Goal: Transaction & Acquisition: Purchase product/service

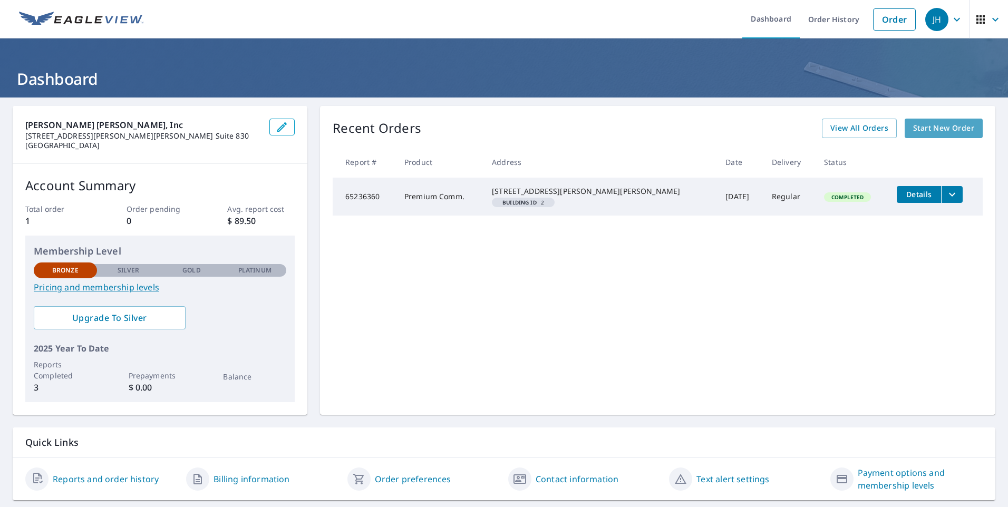
click at [936, 128] on span "Start New Order" at bounding box center [943, 128] width 61 height 13
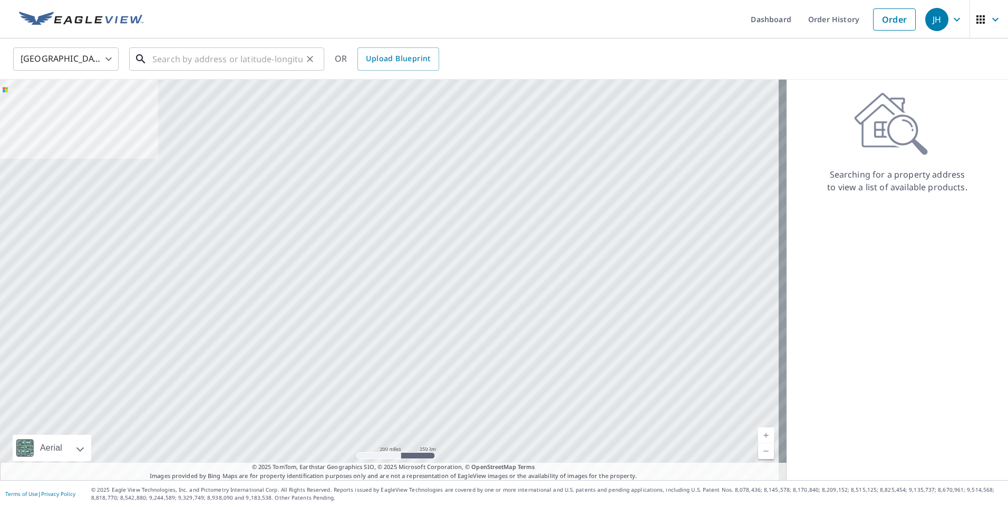
click at [180, 66] on input "text" at bounding box center [227, 59] width 150 height 30
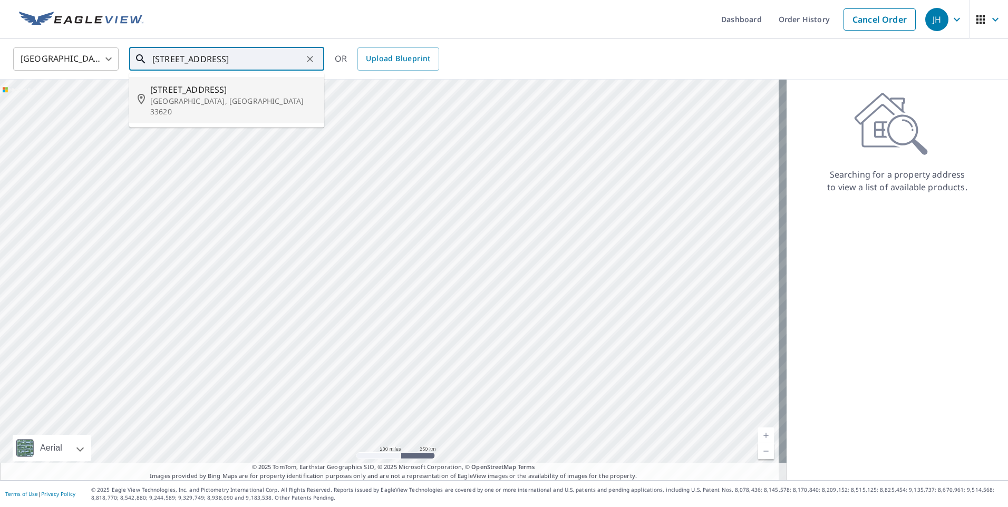
click at [200, 96] on p "[GEOGRAPHIC_DATA], [GEOGRAPHIC_DATA] 33620" at bounding box center [233, 106] width 166 height 21
type input "[STREET_ADDRESS][PERSON_NAME]"
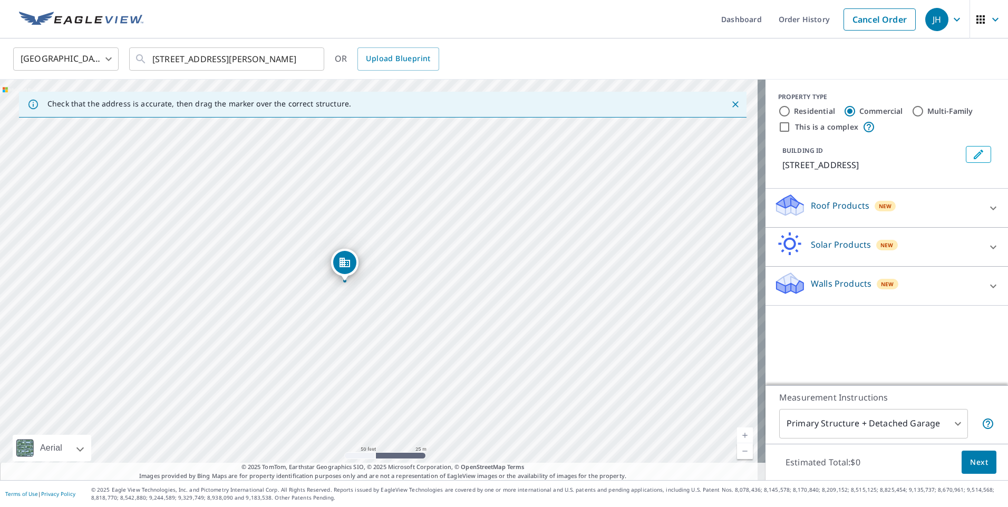
click at [990, 248] on icon at bounding box center [993, 247] width 6 height 4
click at [987, 248] on icon at bounding box center [993, 247] width 13 height 13
click at [990, 248] on icon at bounding box center [993, 247] width 6 height 4
click at [987, 248] on icon at bounding box center [993, 247] width 13 height 13
click at [988, 212] on icon at bounding box center [993, 208] width 13 height 13
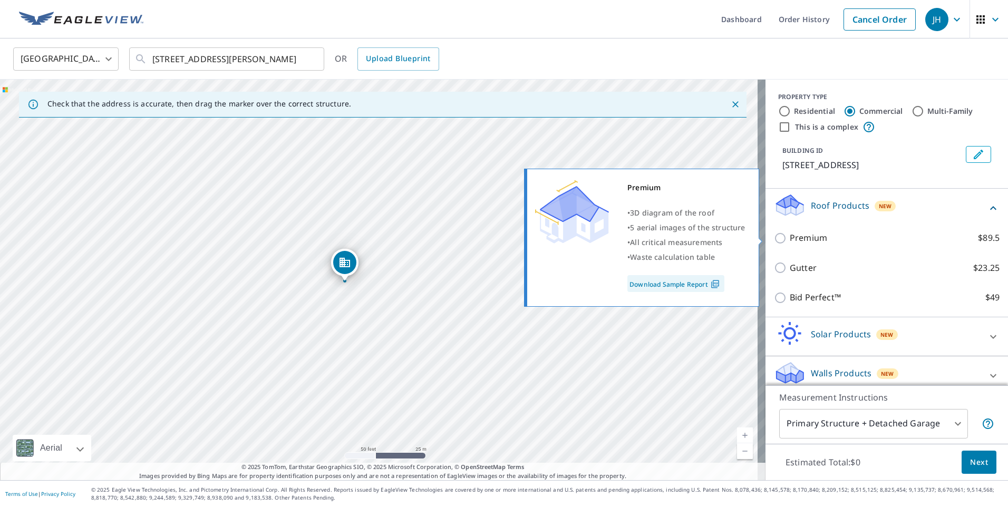
click at [774, 238] on input "Premium $89.5" at bounding box center [782, 238] width 16 height 13
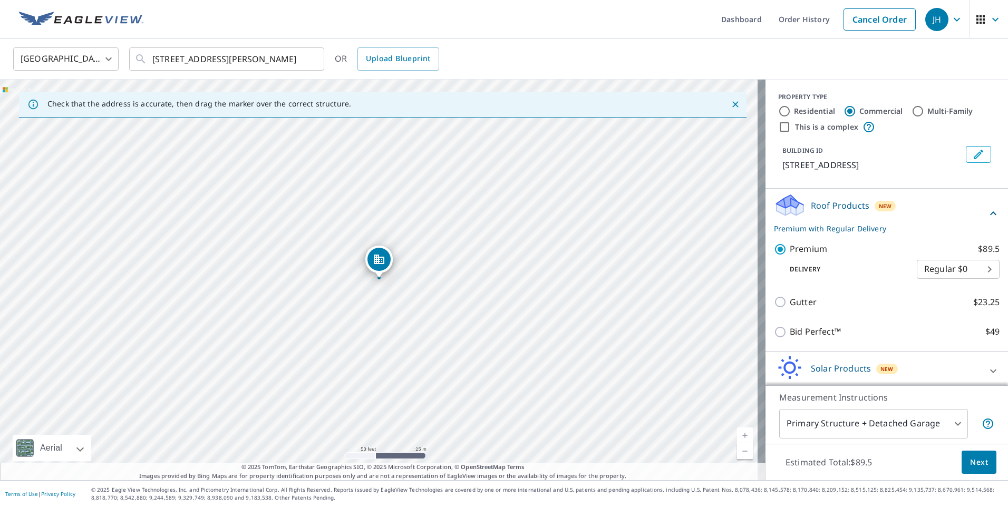
click at [987, 212] on icon at bounding box center [993, 213] width 13 height 13
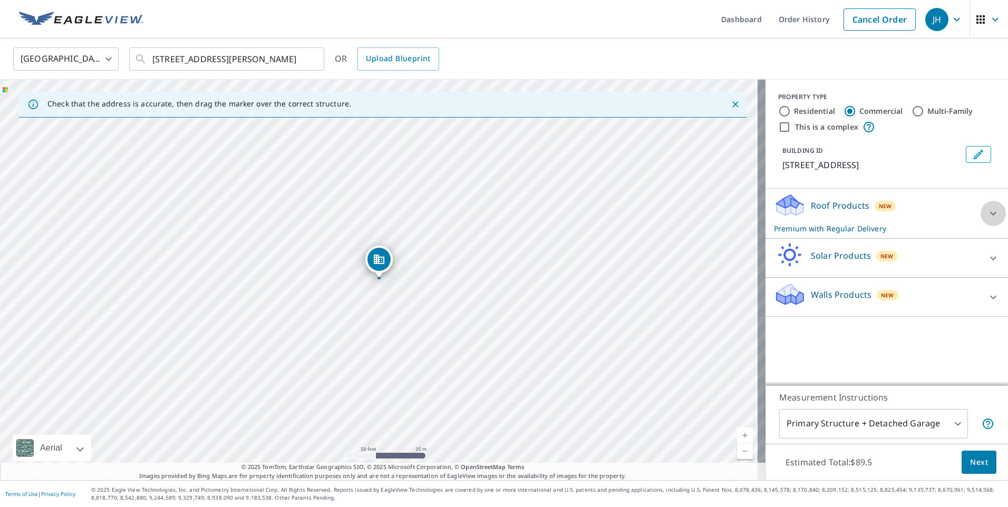
click at [980, 212] on div at bounding box center [992, 213] width 25 height 25
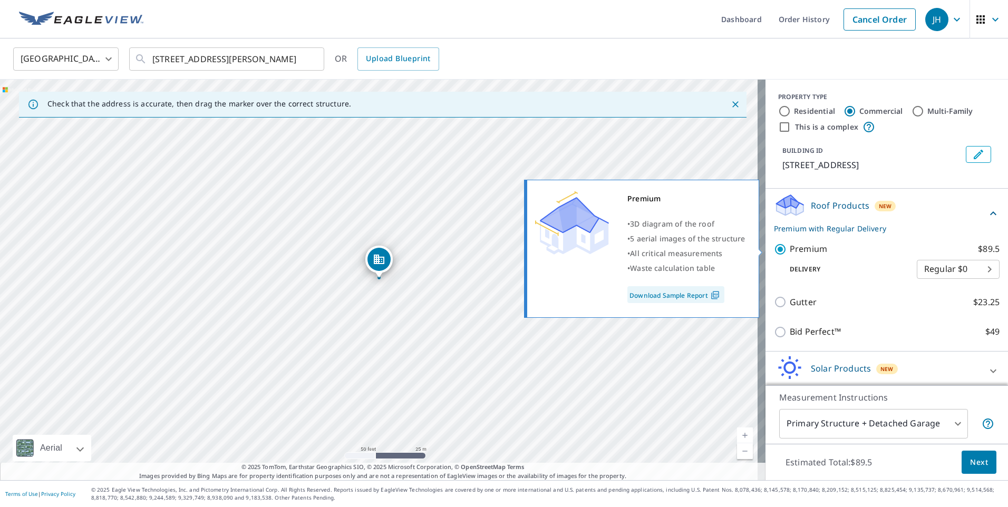
click at [774, 249] on input "Premium $89.5" at bounding box center [782, 249] width 16 height 13
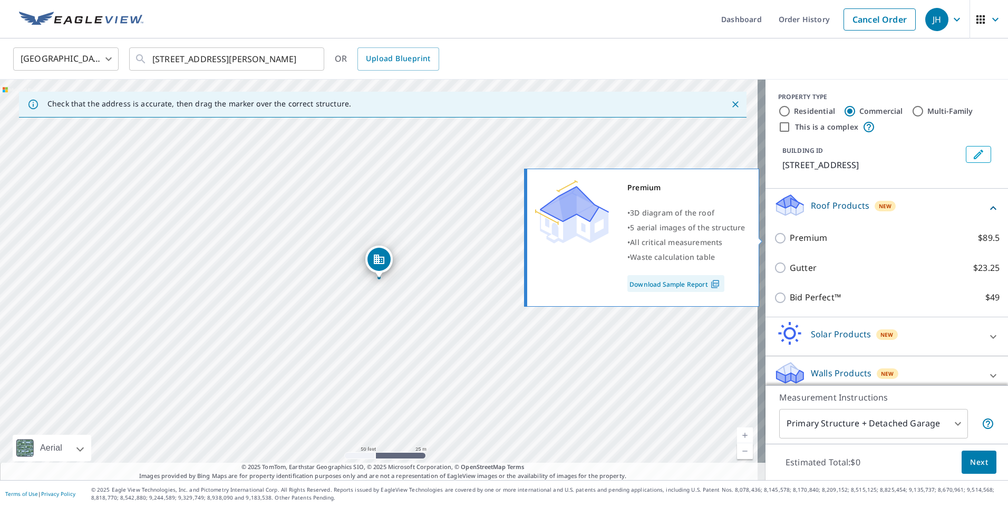
click at [774, 238] on input "Premium $89.5" at bounding box center [782, 238] width 16 height 13
checkbox input "true"
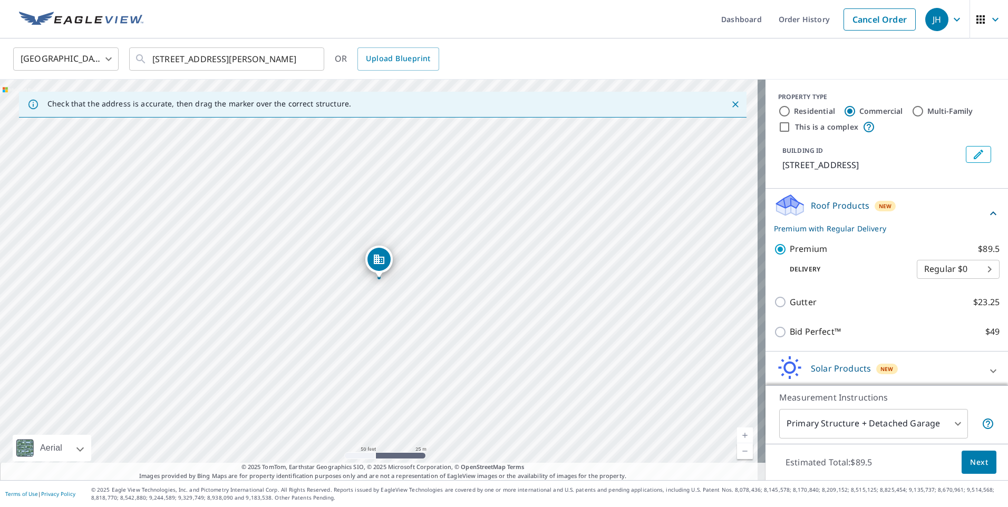
scroll to position [44, 0]
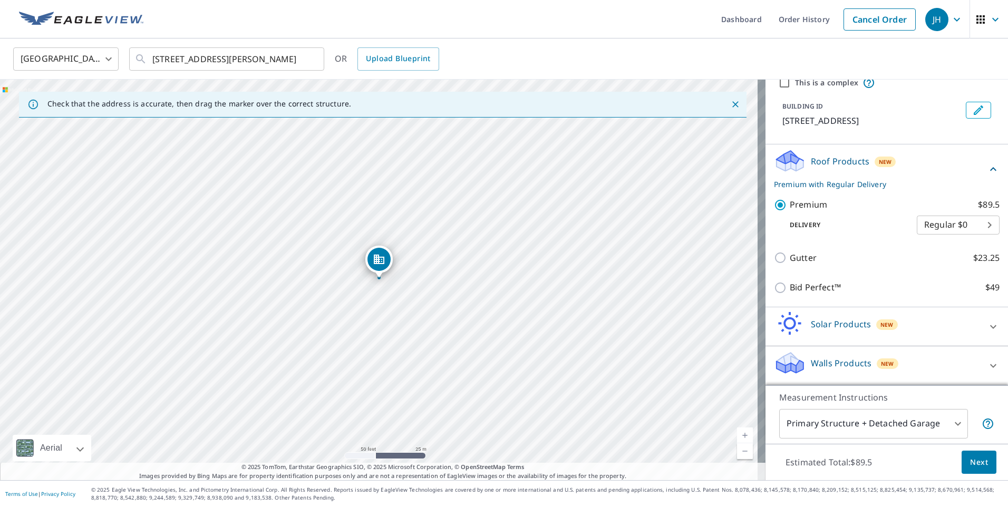
click at [987, 364] on icon at bounding box center [993, 366] width 13 height 13
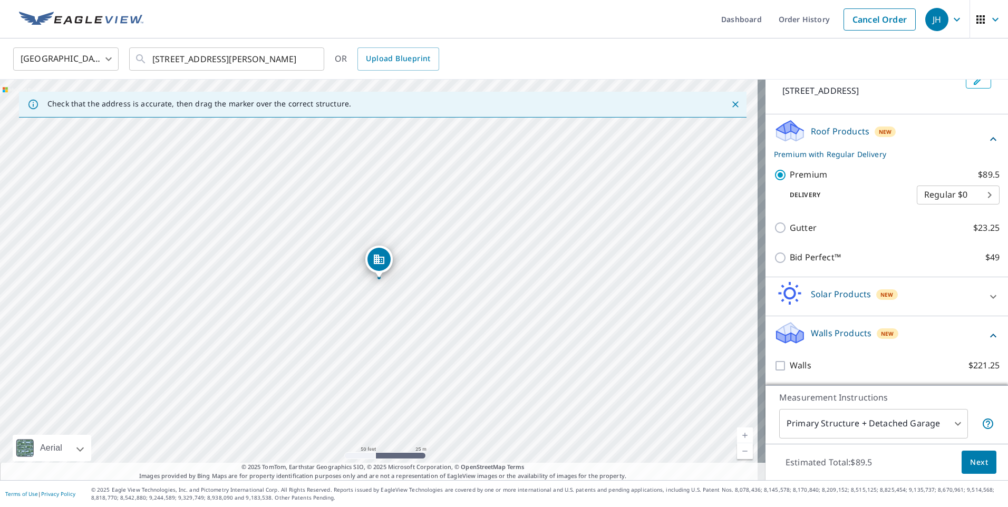
click at [990, 335] on icon at bounding box center [993, 336] width 6 height 4
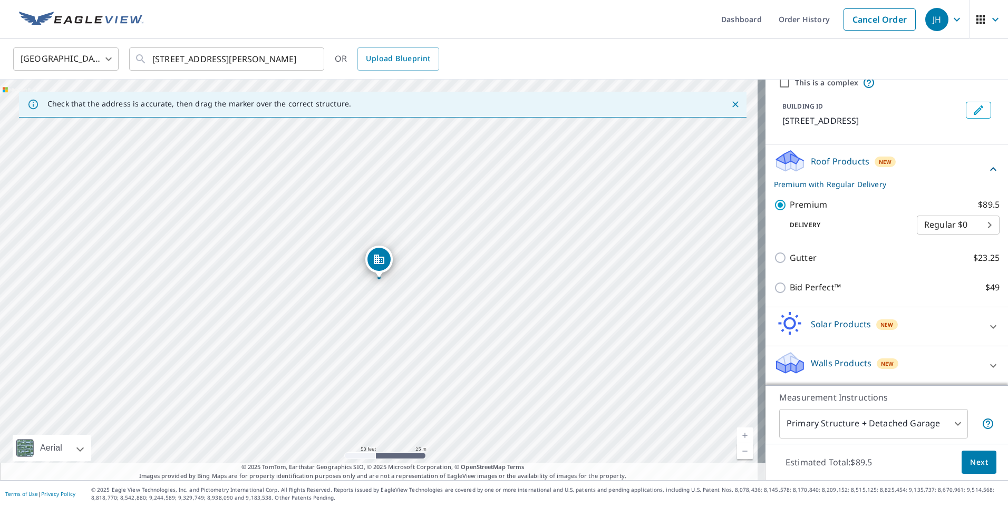
scroll to position [44, 0]
click at [990, 326] on icon at bounding box center [993, 327] width 6 height 4
click at [987, 327] on icon at bounding box center [993, 327] width 13 height 13
click at [966, 221] on body "JH JH Dashboard Order History Cancel Order JH [GEOGRAPHIC_DATA] [GEOGRAPHIC_DAT…" at bounding box center [504, 253] width 1008 height 507
click at [958, 143] on div at bounding box center [504, 253] width 1008 height 507
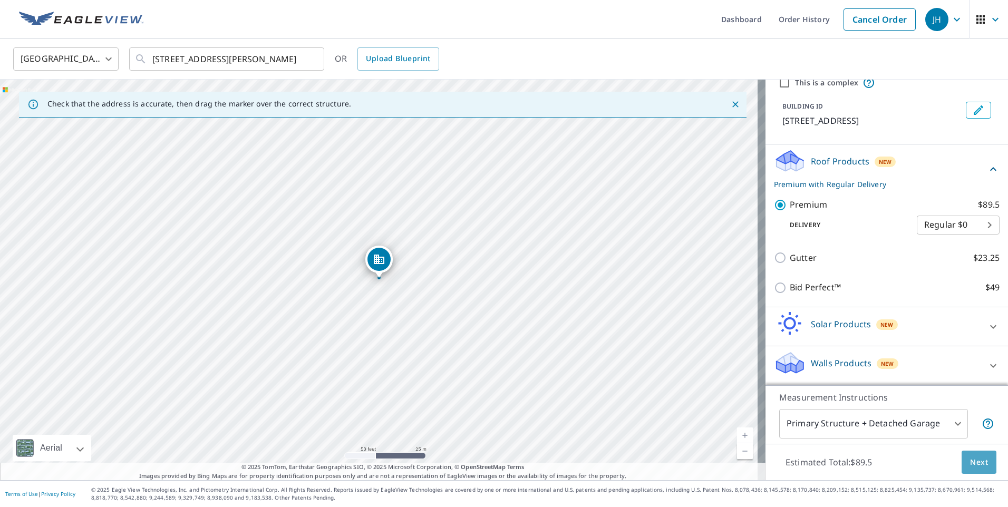
click at [974, 461] on span "Next" at bounding box center [979, 462] width 18 height 13
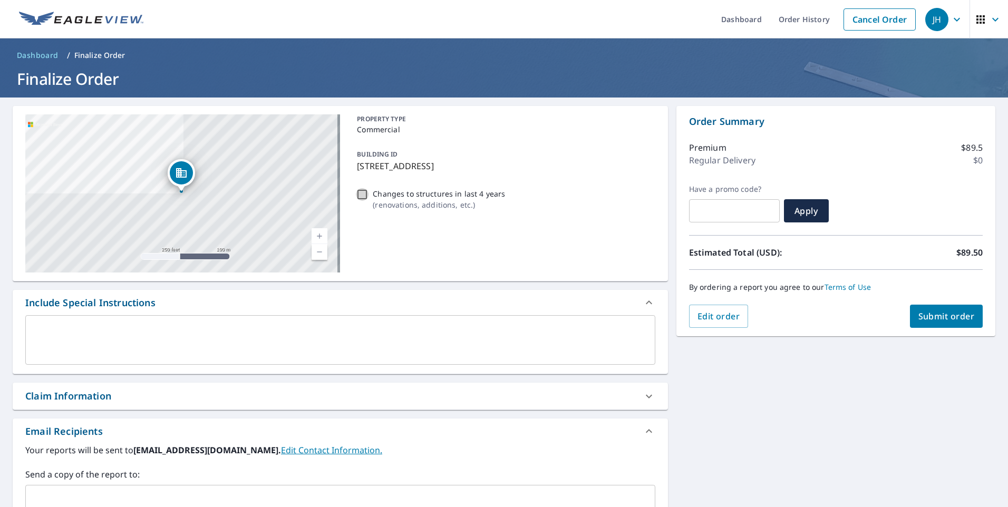
click at [358, 195] on input "Changes to structures in last 4 years ( renovations, additions, etc. )" at bounding box center [362, 194] width 13 height 13
checkbox input "false"
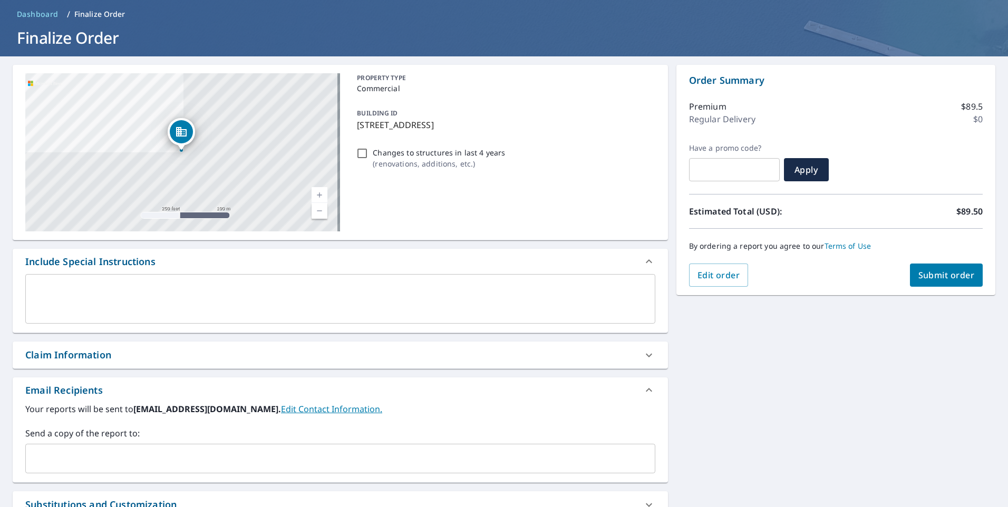
scroll to position [157, 0]
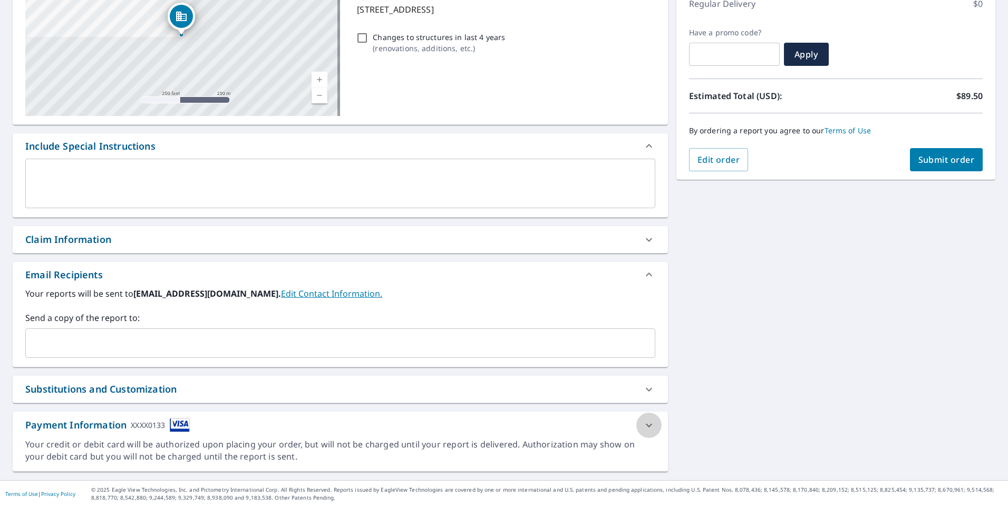
click at [643, 426] on icon at bounding box center [649, 425] width 13 height 13
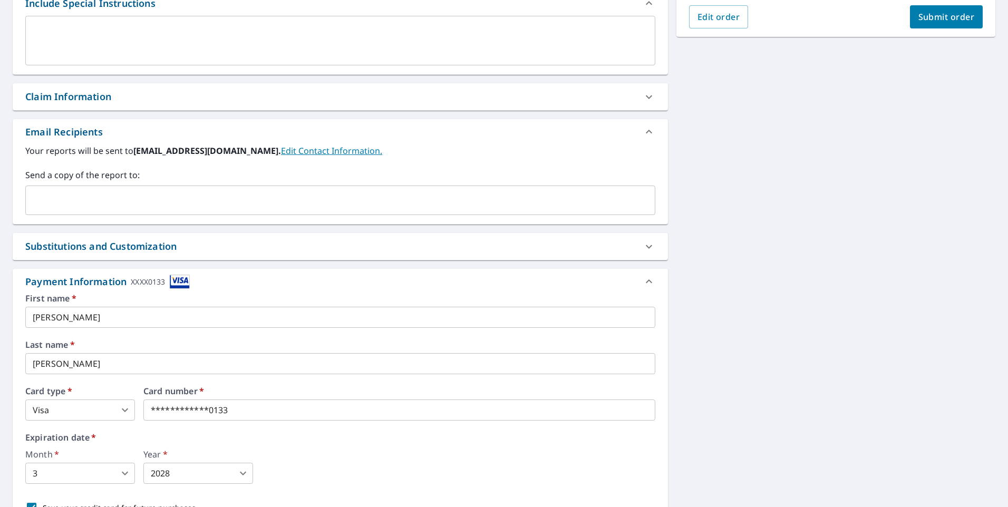
scroll to position [315, 0]
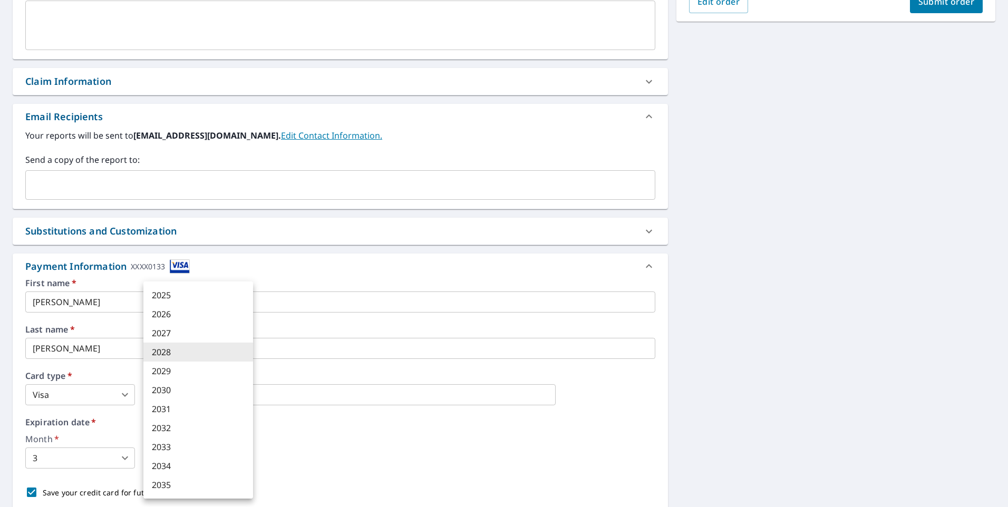
click at [203, 459] on body "JH JH Dashboard Order History Cancel Order JH Dashboard / Finalize Order Finali…" at bounding box center [504, 253] width 1008 height 507
click at [181, 333] on li "2027" at bounding box center [198, 333] width 110 height 19
type input "2027"
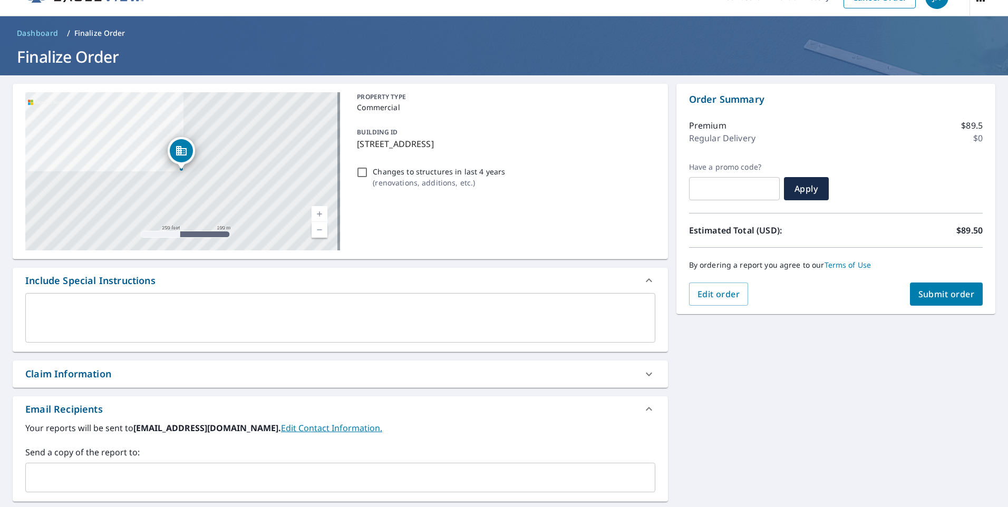
scroll to position [20, 0]
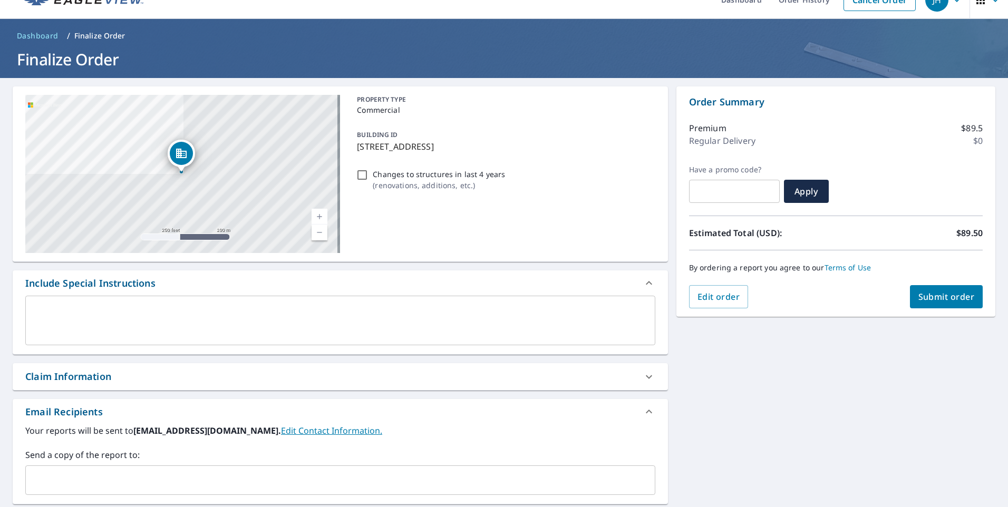
click at [942, 295] on span "Submit order" at bounding box center [946, 297] width 56 height 12
